Goal: Find specific fact: Find specific fact

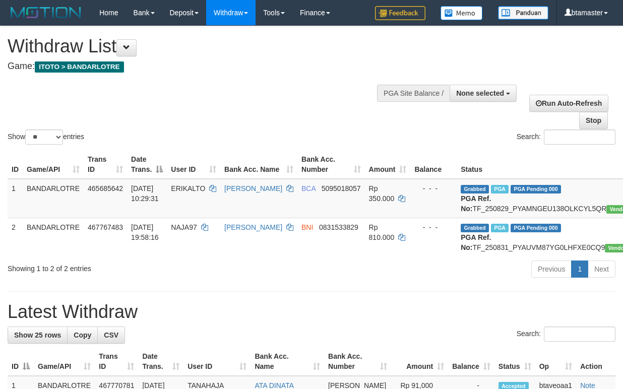
select select
select select "**"
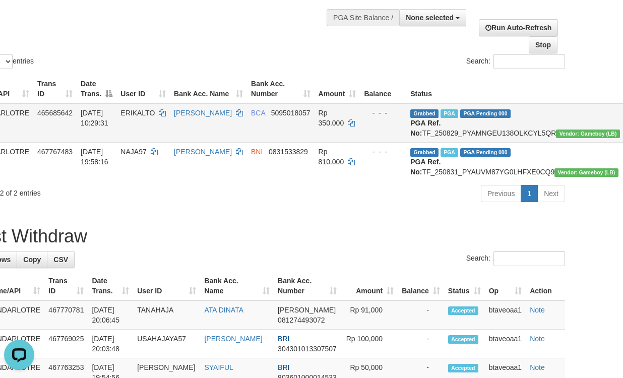
scroll to position [76, 65]
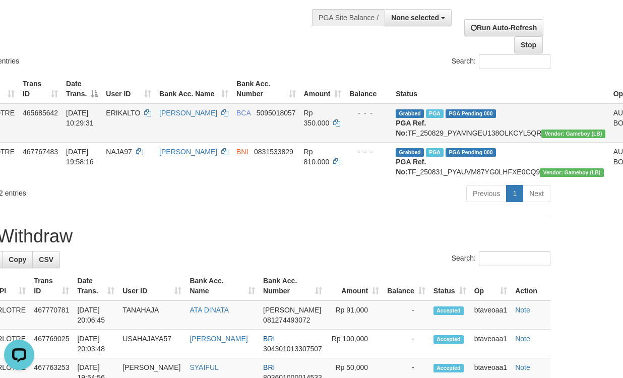
click at [469, 135] on td "Grabbed PGA PGA Pending 000 PGA Ref. No: TF_250829_PYAMNGEU138OLKCYL5QR Vendor:…" at bounding box center [501, 122] width 218 height 39
drag, startPoint x: 469, startPoint y: 135, endPoint x: 451, endPoint y: 132, distance: 18.4
click at [454, 133] on td "Grabbed PGA PGA Pending 000 PGA Ref. No: TF_250829_PYAMNGEU138OLKCYL5QR Vendor:…" at bounding box center [501, 122] width 218 height 39
copy td "TF_250829_PYAMNGEU138OLKCYL5QR"
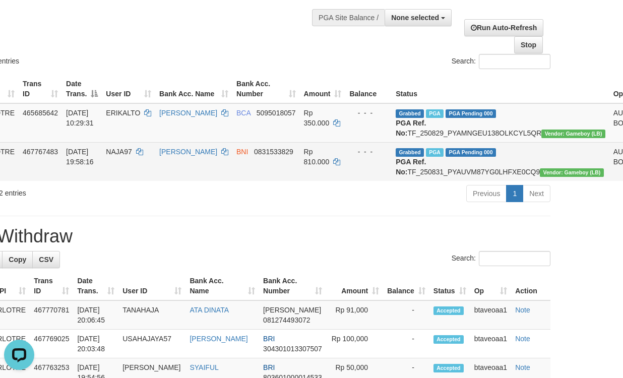
click at [453, 181] on td "Grabbed PGA PGA Pending 000 PGA Ref. No: TF_250831_PYAUVM87YG0LHFXE0CQ9 Vendor:…" at bounding box center [501, 161] width 218 height 39
click at [450, 181] on td "Grabbed PGA PGA Pending 000 PGA Ref. No: TF_250831_PYAUVM87YG0LHFXE0CQ9 Vendor:…" at bounding box center [501, 161] width 218 height 39
copy td "TF_250831_PYAUVM87YG0LHFXE0CQ9"
click at [123, 156] on span "NAJA97" at bounding box center [119, 152] width 26 height 8
drag, startPoint x: 123, startPoint y: 160, endPoint x: 116, endPoint y: 160, distance: 6.6
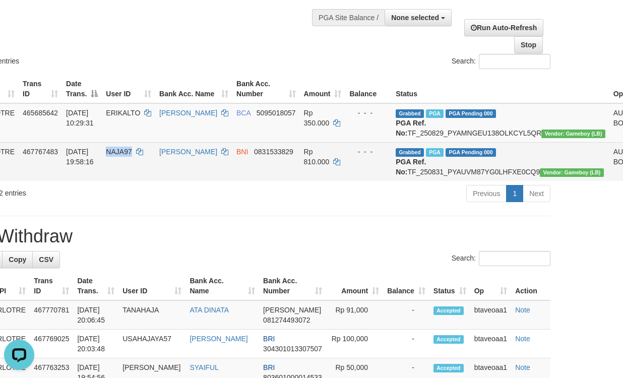
click at [116, 156] on span "NAJA97" at bounding box center [119, 152] width 26 height 8
copy span "NAJA97"
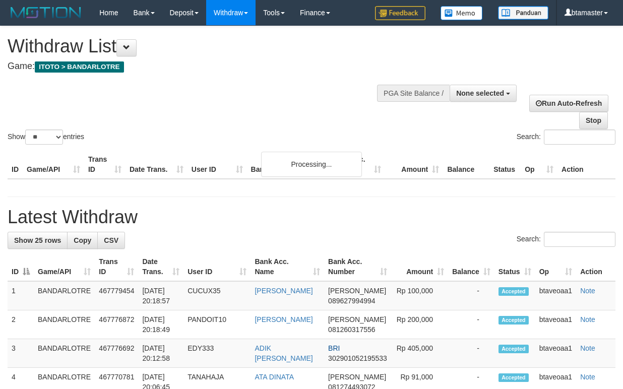
select select
select select "**"
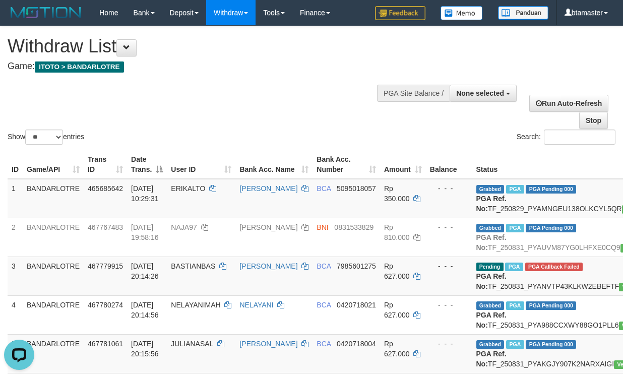
drag, startPoint x: 156, startPoint y: 107, endPoint x: 235, endPoint y: 149, distance: 88.8
click at [156, 107] on div "Show ** ** ** *** entries Search:" at bounding box center [311, 86] width 623 height 120
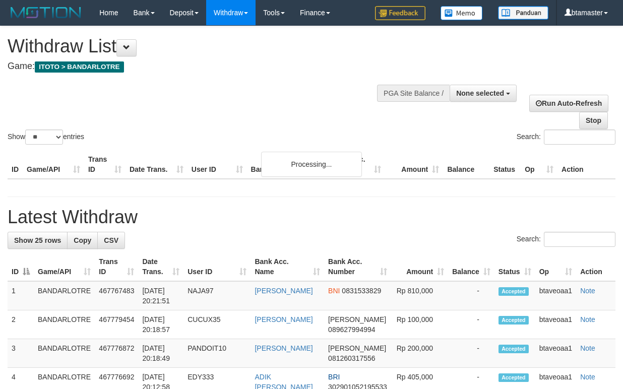
select select
select select "**"
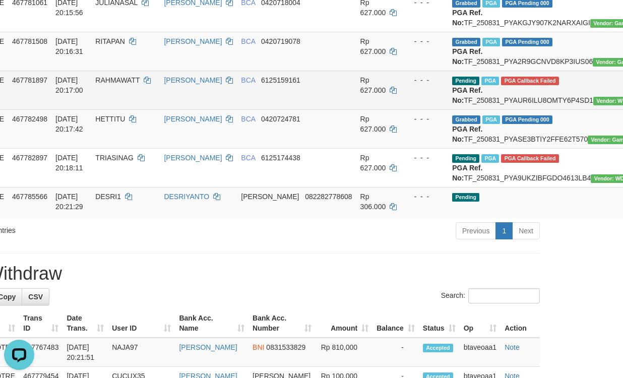
scroll to position [227, 76]
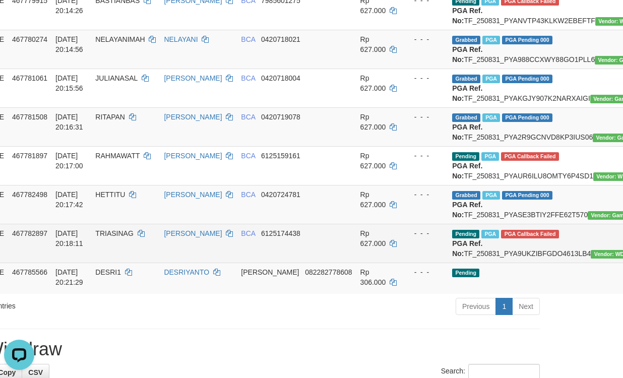
click at [275, 237] on span "6125174438" at bounding box center [280, 233] width 39 height 8
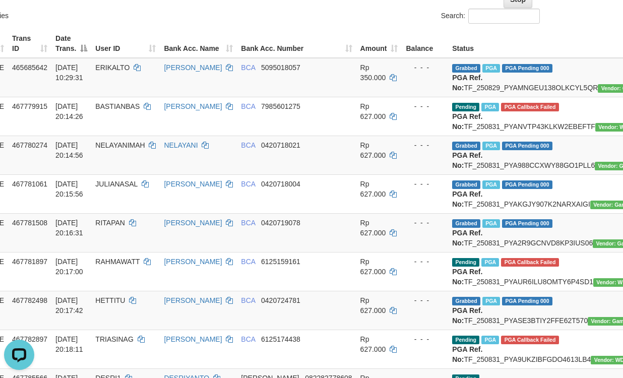
scroll to position [0, 76]
